Goal: Transaction & Acquisition: Download file/media

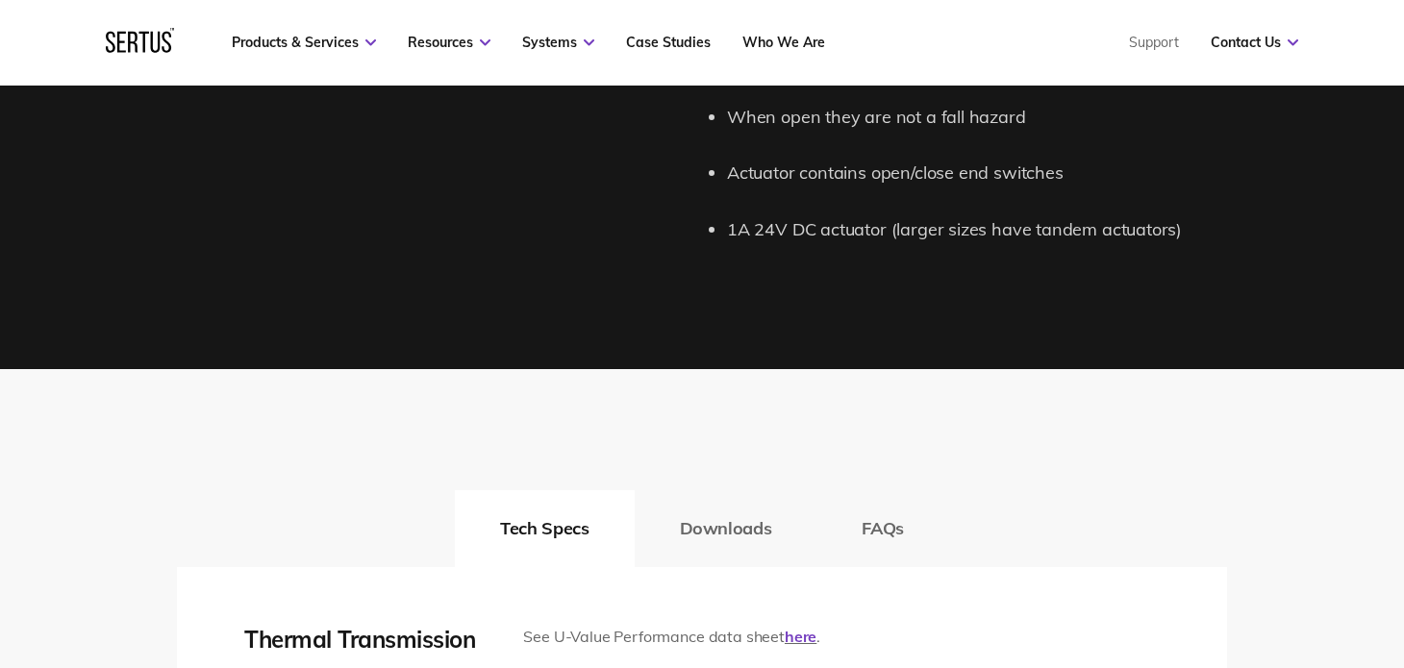
scroll to position [2692, 0]
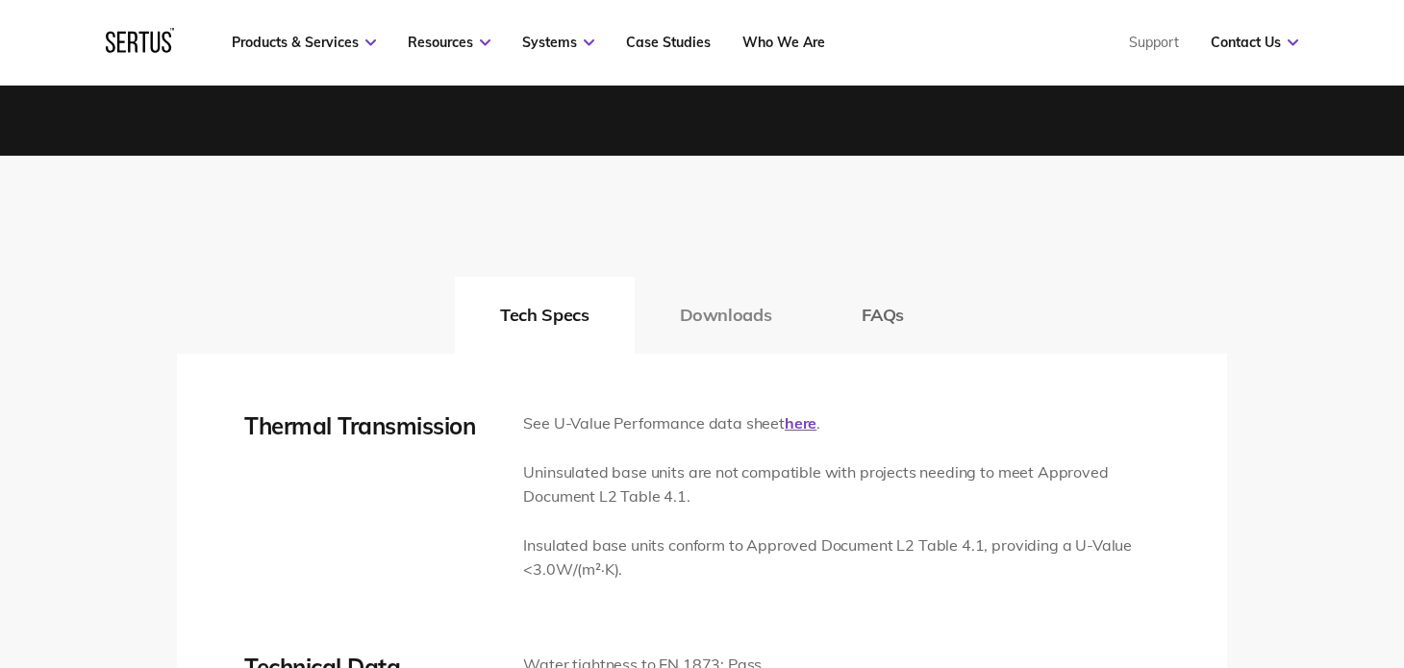
click at [743, 329] on button "Downloads" at bounding box center [726, 315] width 183 height 77
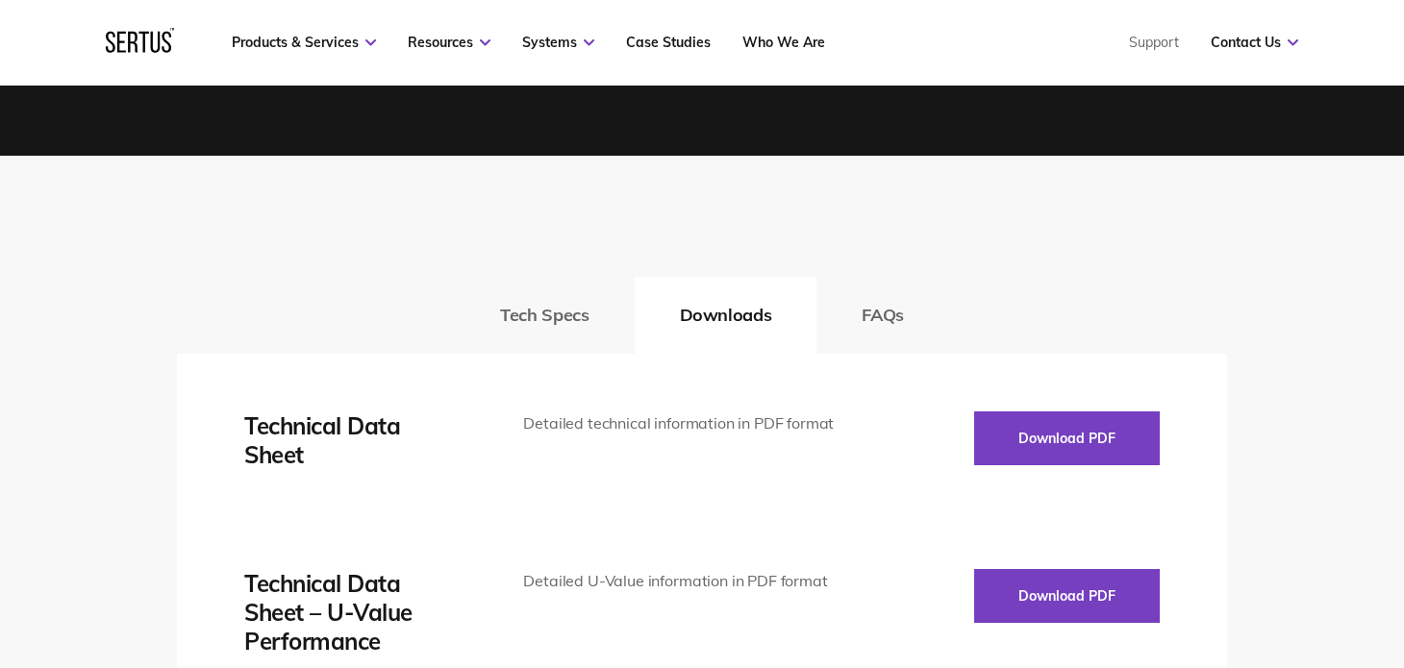
click at [886, 308] on button "FAQs" at bounding box center [882, 315] width 133 height 77
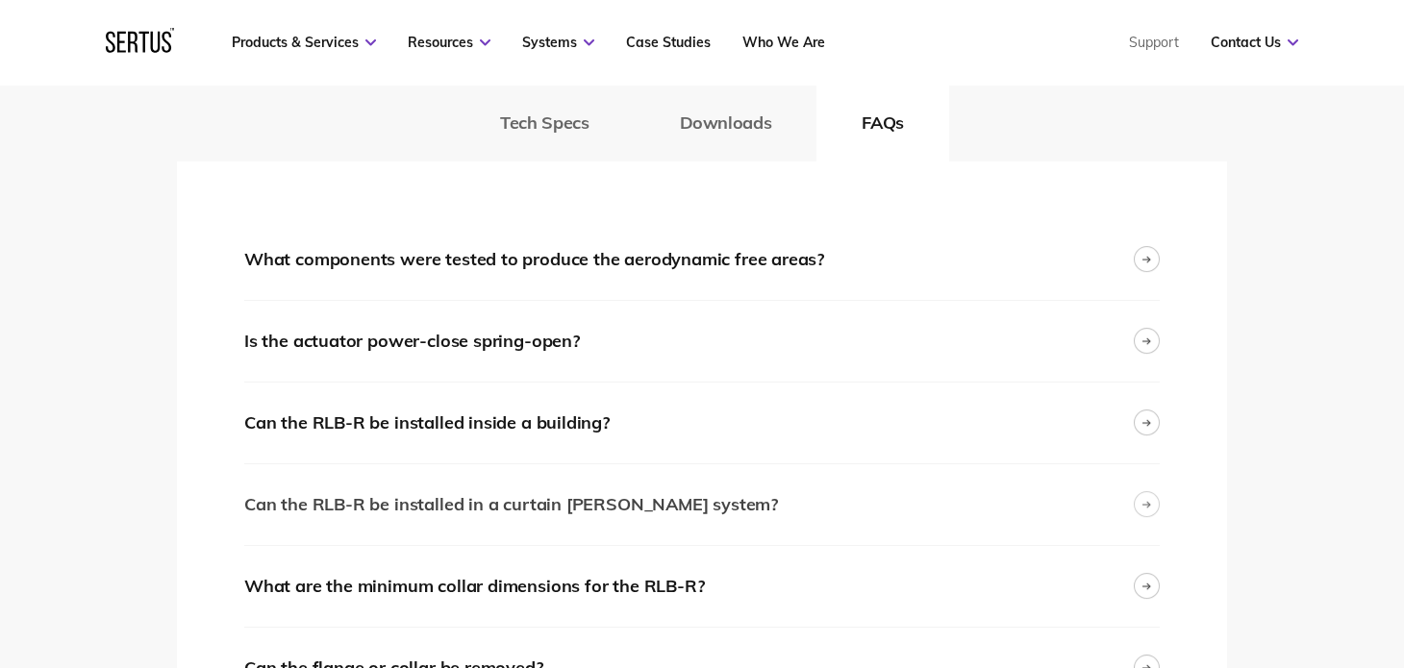
scroll to position [2883, 0]
click at [747, 124] on button "Downloads" at bounding box center [726, 124] width 183 height 77
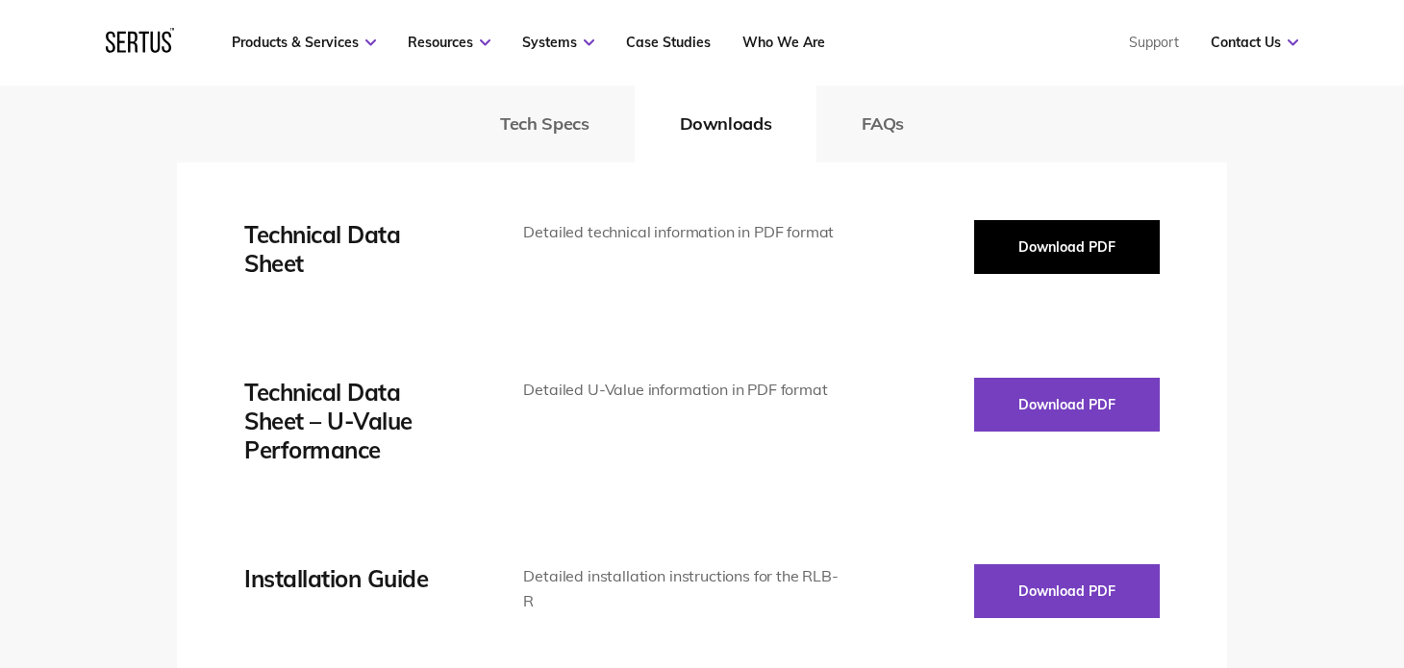
click at [1043, 227] on button "Download PDF" at bounding box center [1067, 247] width 186 height 54
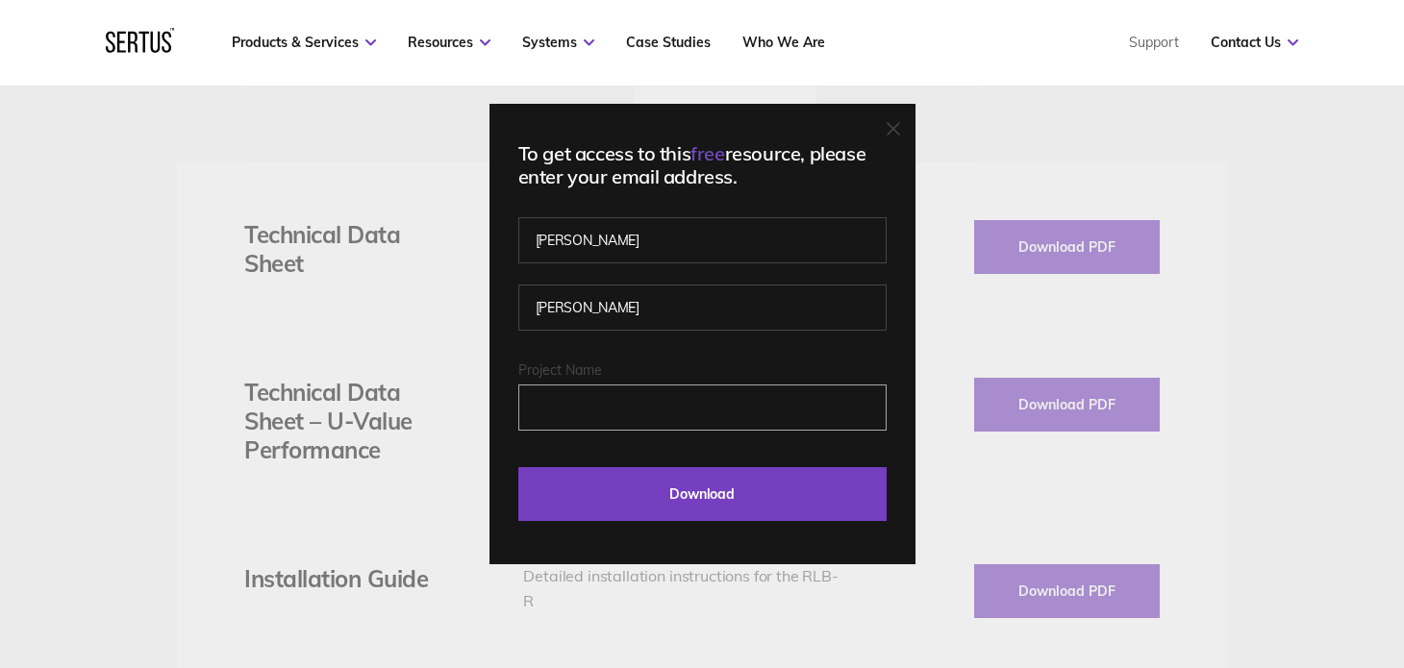
click at [608, 408] on input "Project Name" at bounding box center [702, 408] width 368 height 46
drag, startPoint x: 608, startPoint y: 406, endPoint x: 646, endPoint y: 389, distance: 41.8
click at [608, 406] on input "Project Name" at bounding box center [702, 408] width 368 height 46
click at [811, 342] on fieldset "[PERSON_NAME]" at bounding box center [702, 294] width 368 height 135
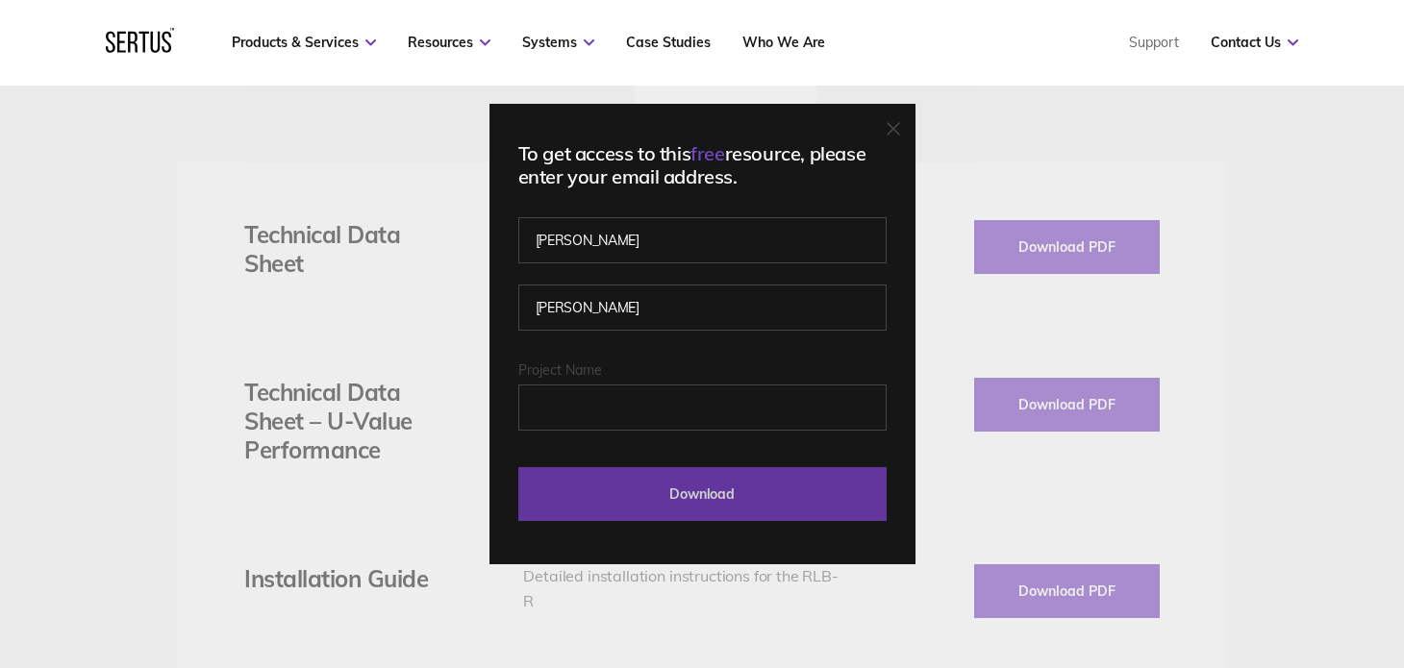
click at [735, 504] on input "Download" at bounding box center [702, 494] width 368 height 54
